Goal: Task Accomplishment & Management: Manage account settings

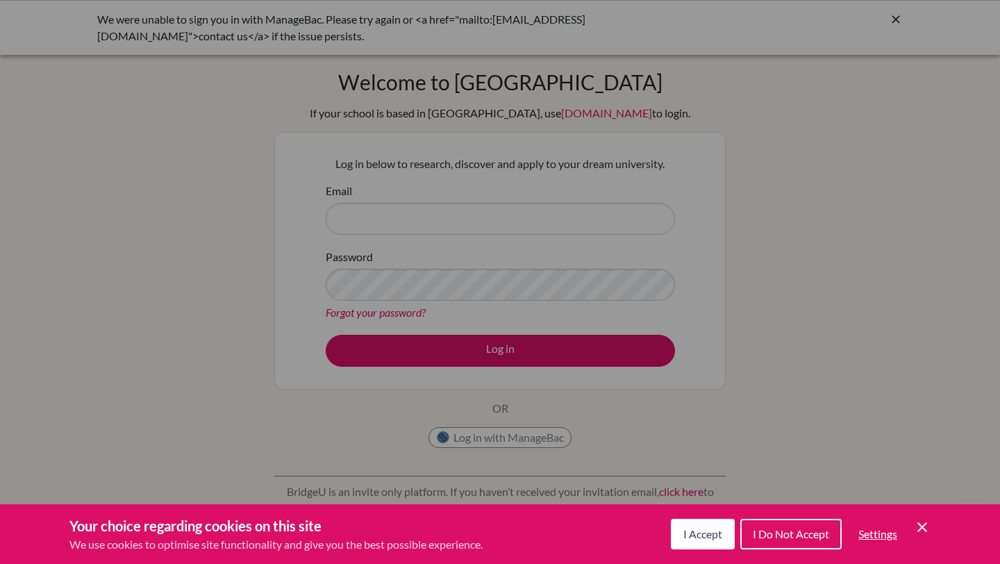
click at [696, 533] on span "I Accept" at bounding box center [702, 533] width 39 height 13
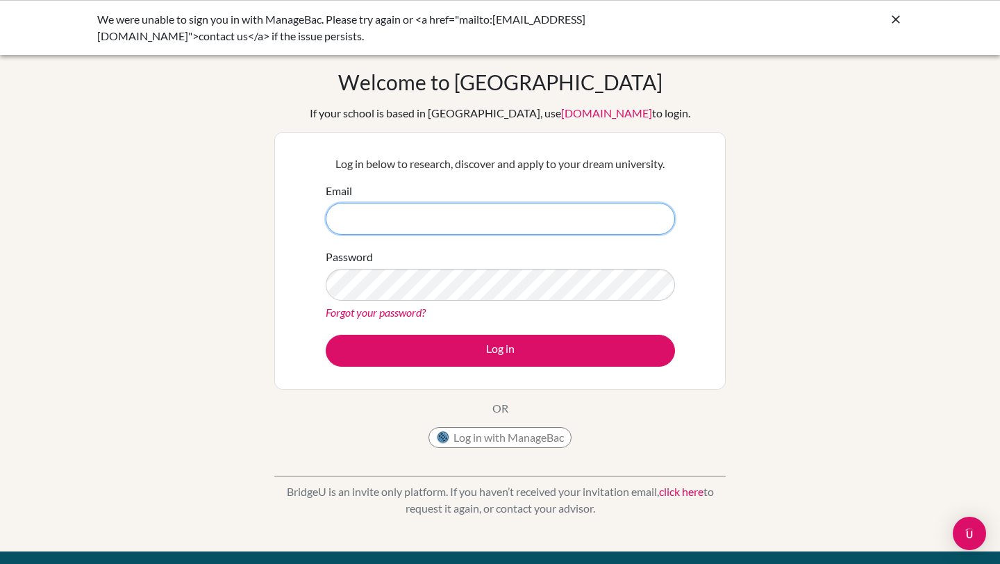
click at [384, 225] on input "Email" at bounding box center [500, 219] width 349 height 32
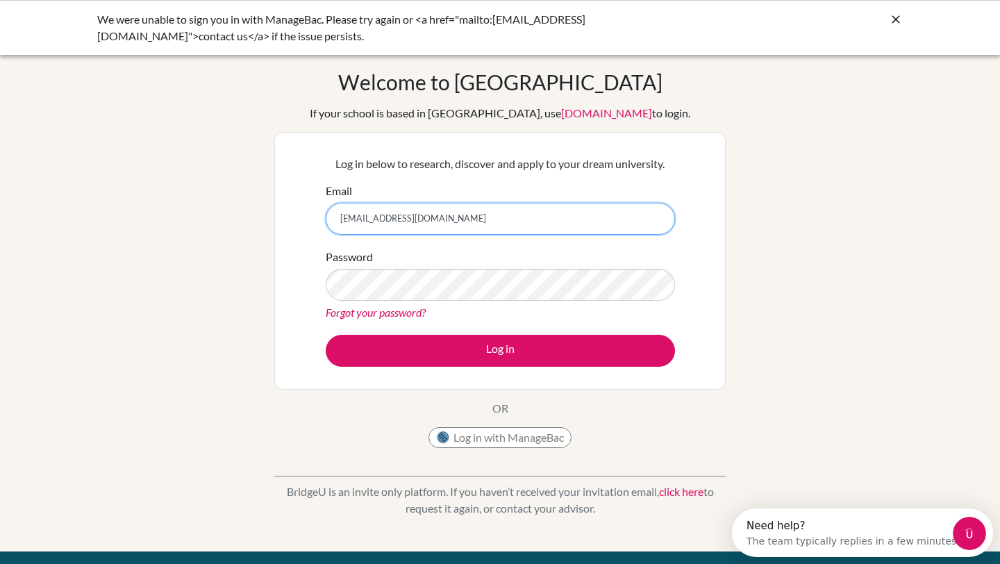
type input "[EMAIL_ADDRESS][DOMAIN_NAME]"
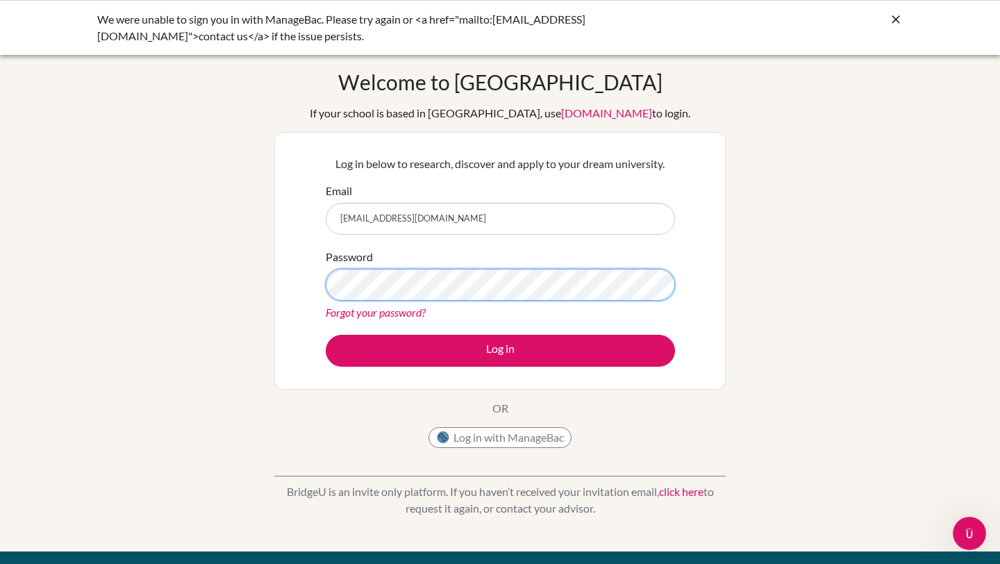
click at [326, 335] on button "Log in" at bounding box center [500, 351] width 349 height 32
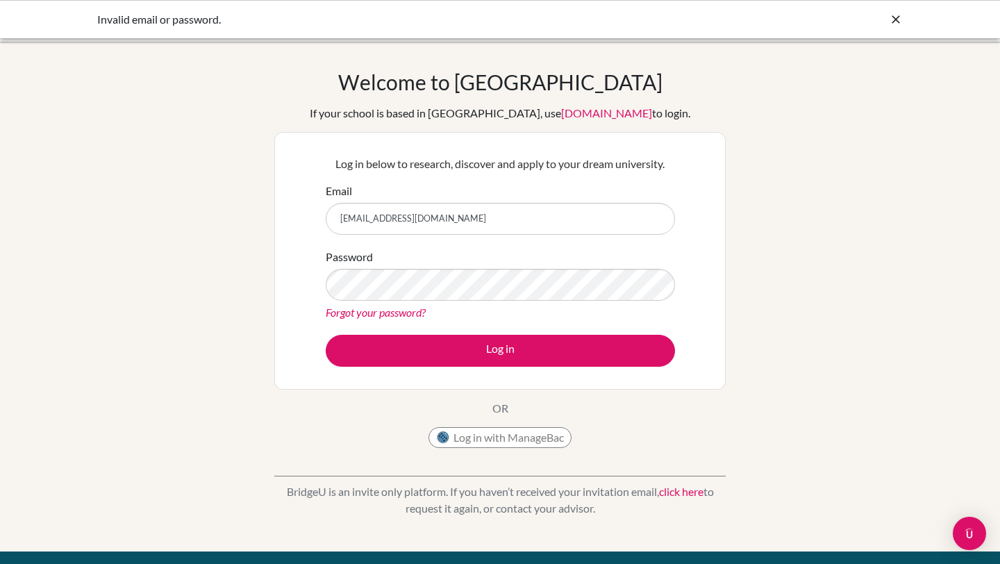
click at [326, 335] on button "Log in" at bounding box center [500, 351] width 349 height 32
click at [492, 446] on button "Log in with ManageBac" at bounding box center [500, 437] width 143 height 21
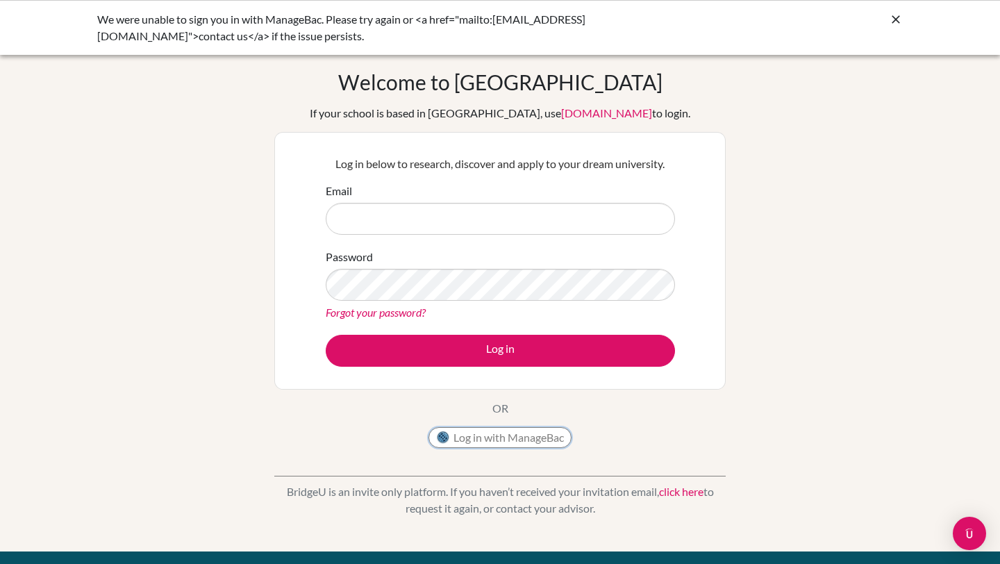
click at [503, 440] on button "Log in with ManageBac" at bounding box center [500, 437] width 143 height 21
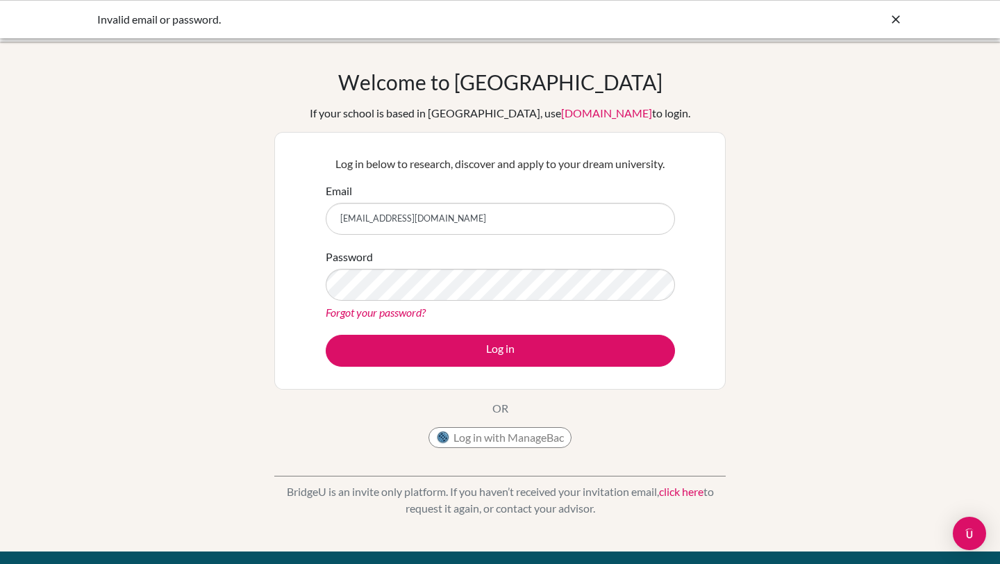
click at [670, 488] on link "click here" at bounding box center [681, 491] width 44 height 13
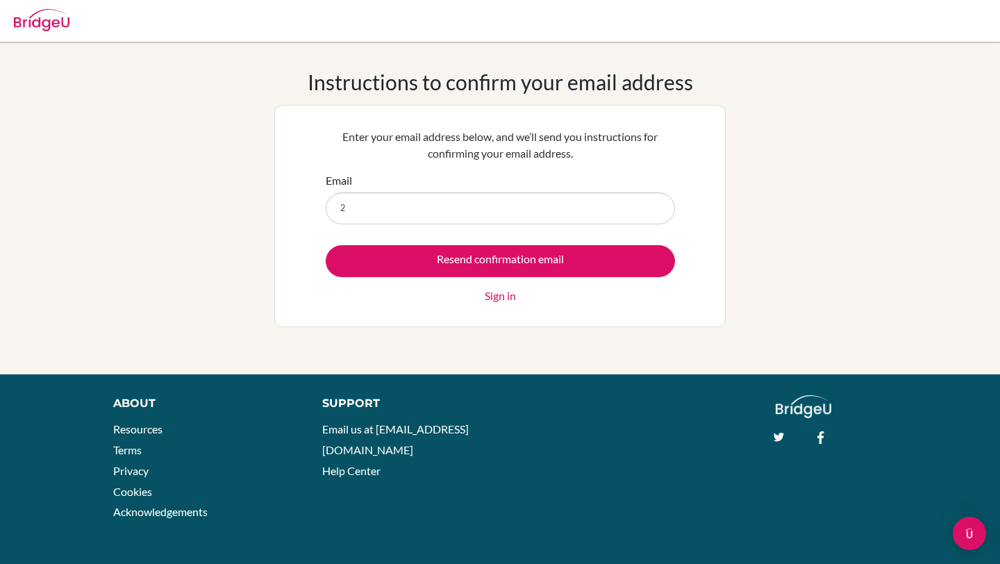
type input "[EMAIL_ADDRESS][DOMAIN_NAME]"
click at [326, 245] on input "Resend confirmation email" at bounding box center [500, 261] width 349 height 32
